Goal: Task Accomplishment & Management: Use online tool/utility

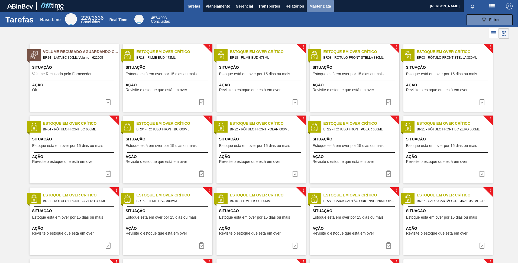
click at [318, 7] on span "Master Data" at bounding box center [319, 6] width 21 height 7
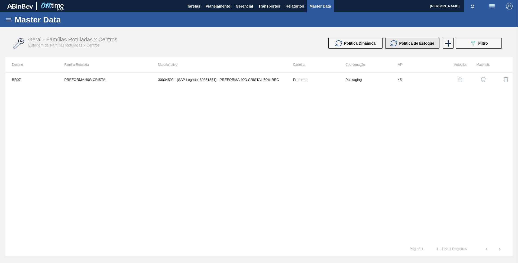
click at [405, 45] on span "Política de Estoque" at bounding box center [416, 43] width 35 height 4
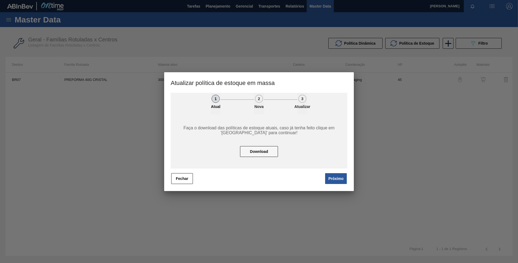
click at [187, 185] on div "1 Atual 2 Nova 3 Atualizar Faça o download das políticas de estoque atuais, cas…" at bounding box center [259, 142] width 190 height 98
click at [187, 182] on button "Fechar" at bounding box center [182, 178] width 22 height 11
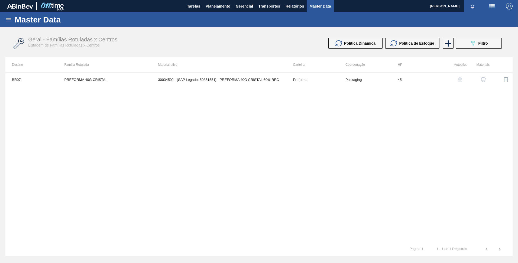
click at [415, 37] on div "Geral - Famílias Rotuladas x Centros Listagem de Famílias Rotuladas x Centros P…" at bounding box center [258, 43] width 507 height 20
click at [418, 43] on span "Política de Estoque" at bounding box center [416, 43] width 35 height 4
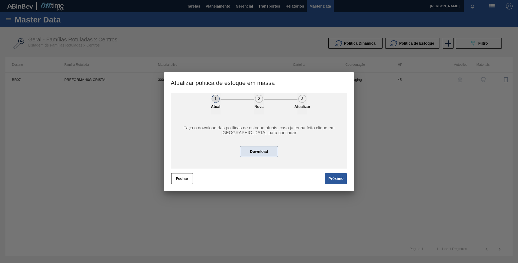
click at [267, 149] on button "Download" at bounding box center [259, 151] width 38 height 11
click at [334, 174] on button "Próximo" at bounding box center [336, 178] width 22 height 11
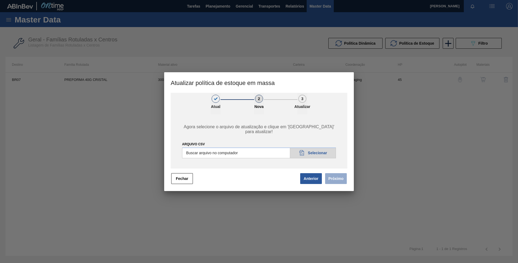
click at [317, 150] on input "ARQUIVO CSV" at bounding box center [259, 153] width 154 height 11
type input "C:\fakepath\POLITICA_DE_ESTOQUE_20250915_195908.csv"
click at [338, 181] on button "Próximo" at bounding box center [336, 178] width 22 height 11
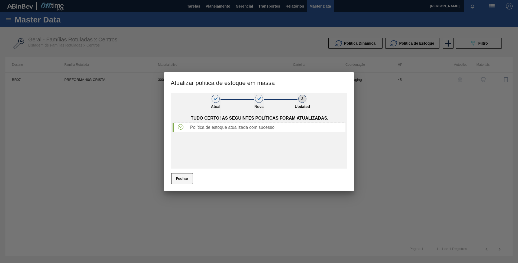
click at [185, 179] on button "Fechar" at bounding box center [182, 178] width 22 height 11
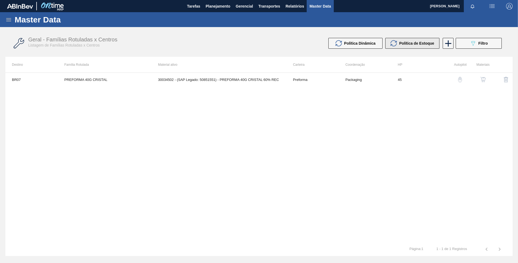
click at [407, 42] on span "Política de Estoque" at bounding box center [416, 43] width 35 height 4
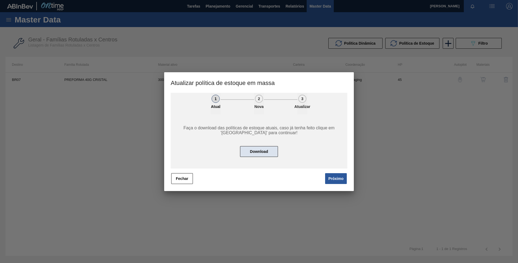
click at [257, 153] on button "Download" at bounding box center [259, 151] width 38 height 11
click at [208, 164] on div "Faça o download das políticas de estoque atuais, caso já tenha feito clique em …" at bounding box center [259, 142] width 177 height 54
click at [332, 179] on button "Próximo" at bounding box center [336, 178] width 22 height 11
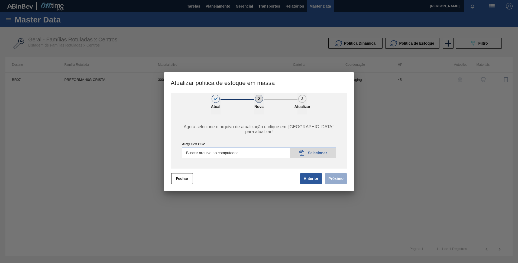
click at [315, 152] on input "ARQUIVO CSV" at bounding box center [259, 153] width 154 height 11
type input "C:\fakepath\POLITICA_DE_ESTOQUE_20250915_201855.csv"
click at [340, 181] on button "Próximo" at bounding box center [336, 178] width 22 height 11
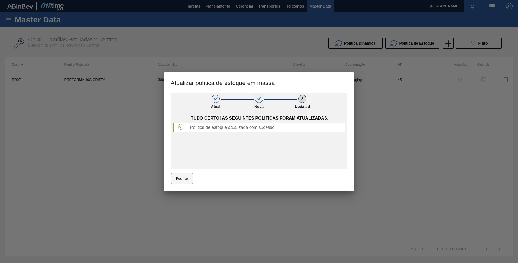
click at [186, 180] on button "Fechar" at bounding box center [182, 178] width 22 height 11
